Goal: Task Accomplishment & Management: Use online tool/utility

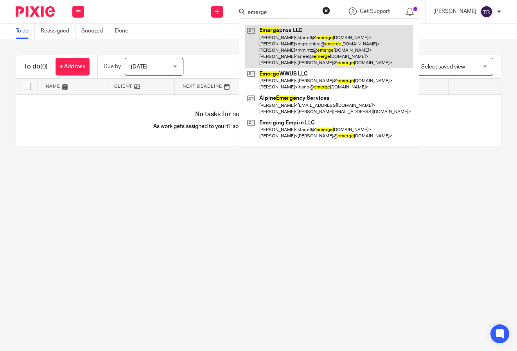
type input "emerge"
click at [320, 31] on link at bounding box center [329, 46] width 168 height 43
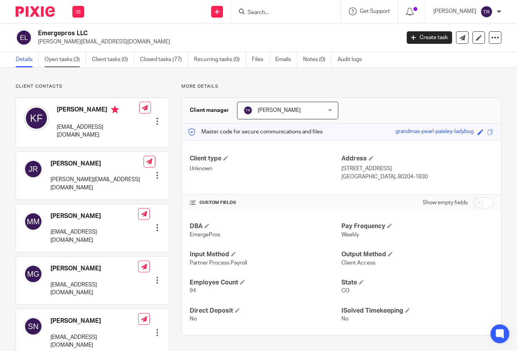
click at [62, 58] on link "Open tasks (3)" at bounding box center [65, 59] width 41 height 15
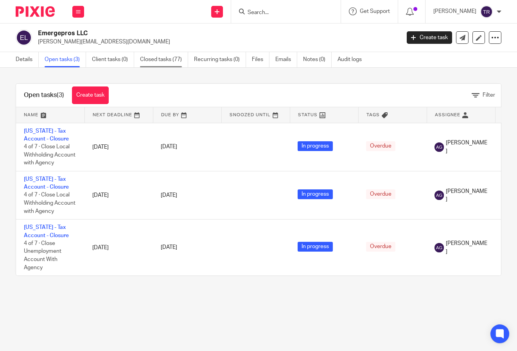
click at [150, 59] on link "Closed tasks (77)" at bounding box center [164, 59] width 48 height 15
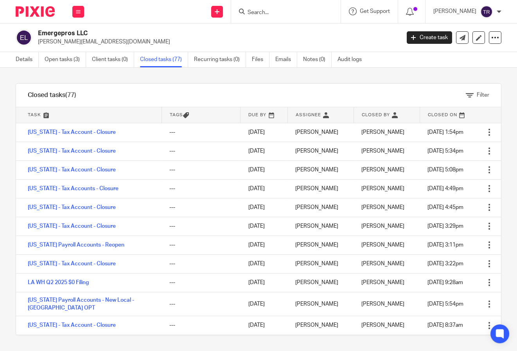
click at [31, 108] on link at bounding box center [89, 115] width 146 height 16
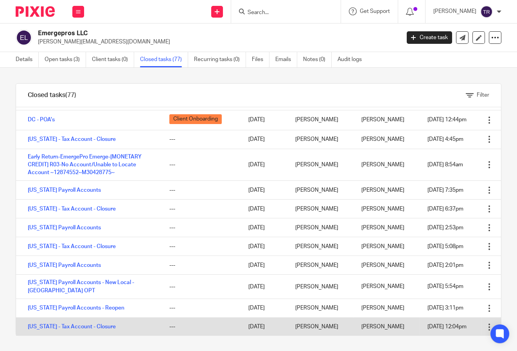
scroll to position [235, 0]
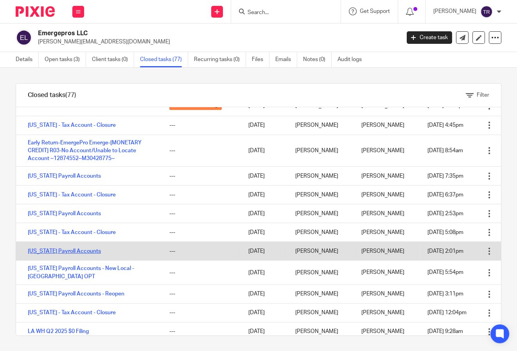
click at [74, 251] on link "[US_STATE] Payroll Accounts" at bounding box center [64, 250] width 73 height 5
